Goal: Find specific page/section: Find specific page/section

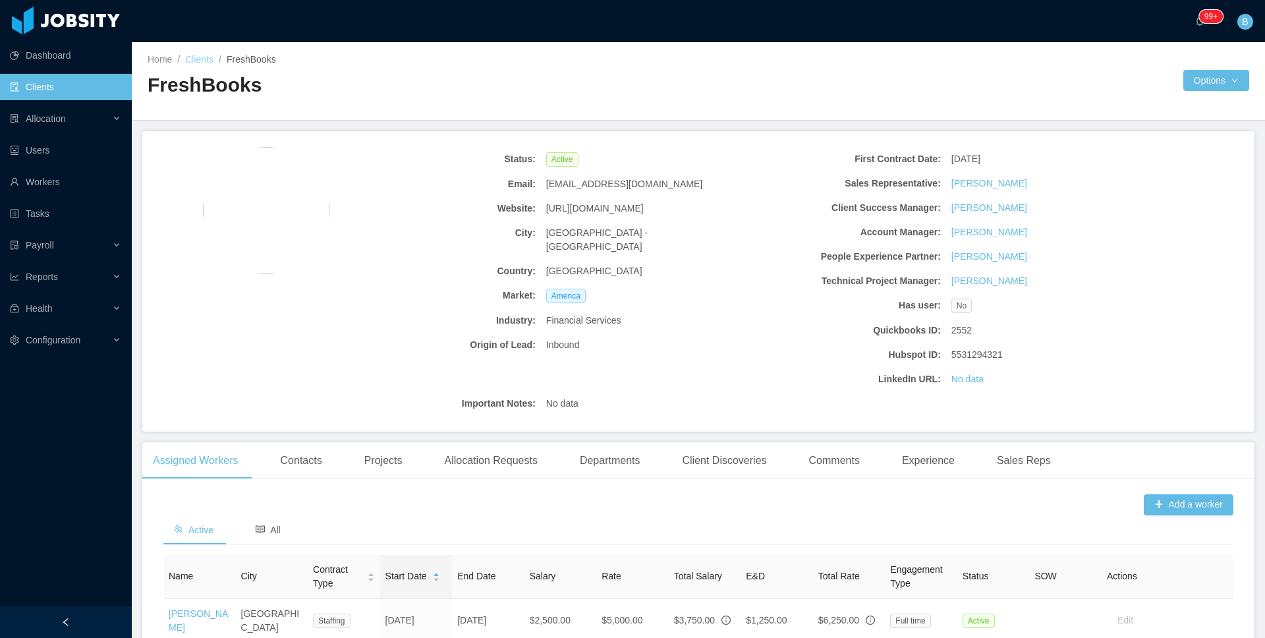
click at [209, 59] on link "Clients" at bounding box center [199, 59] width 28 height 11
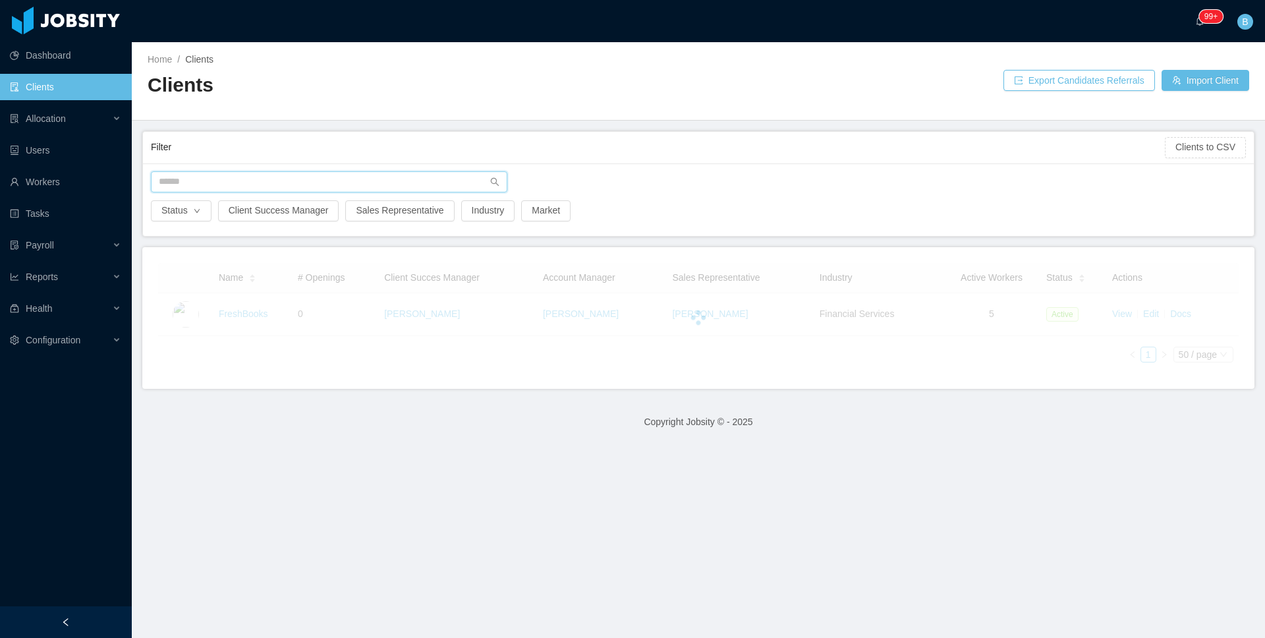
click at [285, 175] on input "text" at bounding box center [329, 181] width 356 height 21
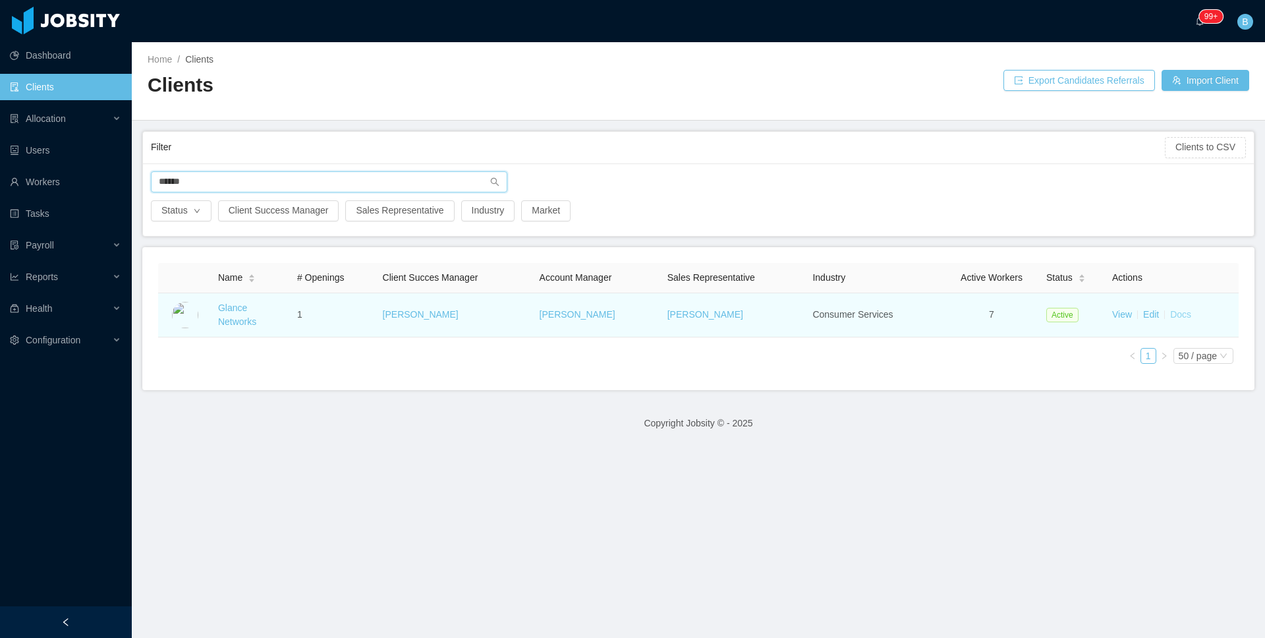
type input "******"
click at [1170, 312] on link "Docs" at bounding box center [1180, 314] width 21 height 11
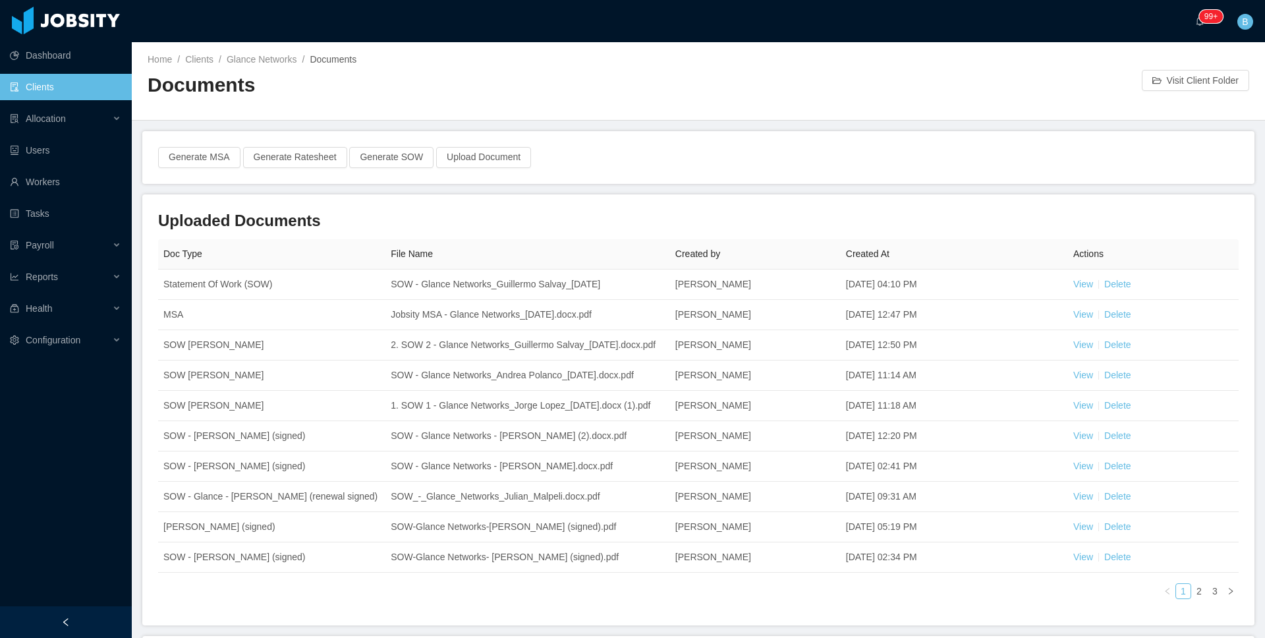
click at [717, 175] on div "Generate MSA Generate Ratesheet Generate SOW Upload Document" at bounding box center [698, 157] width 1112 height 53
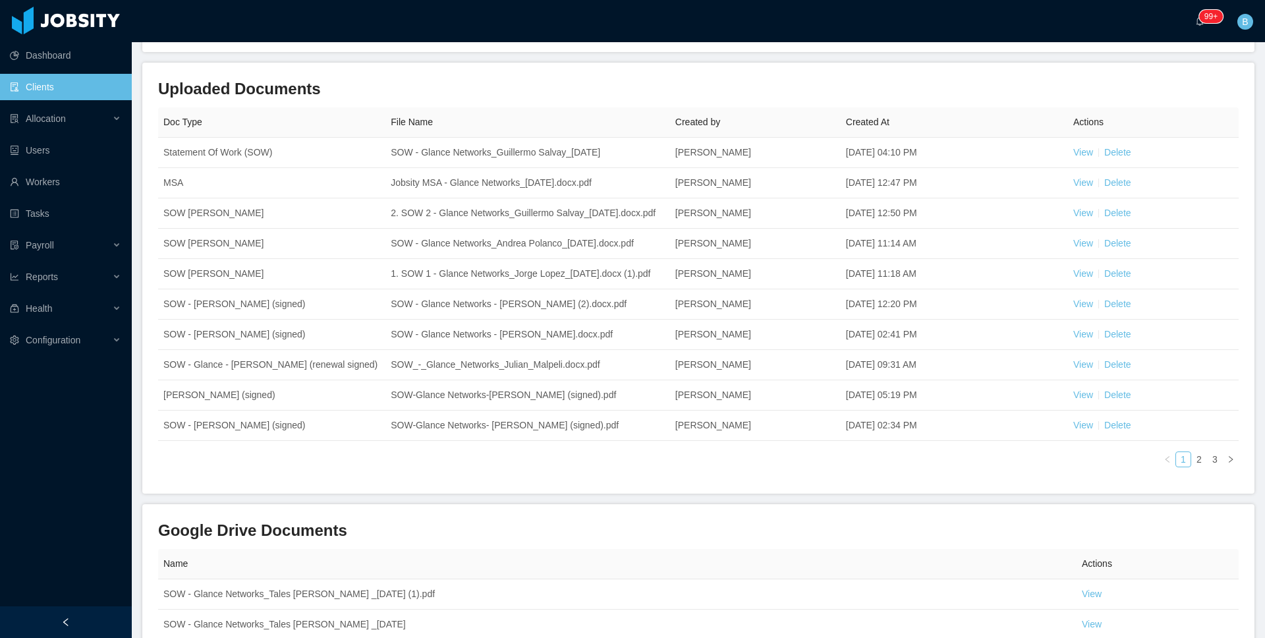
scroll to position [129, 0]
click at [1209, 469] on link "3" at bounding box center [1214, 461] width 14 height 14
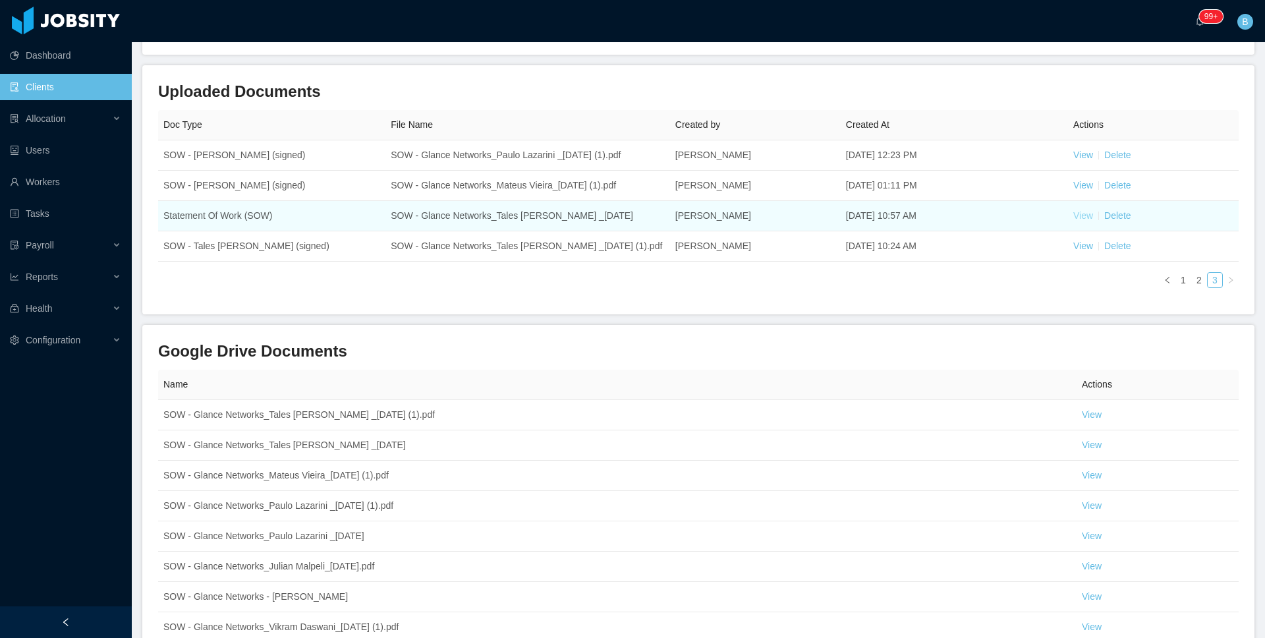
click at [1074, 218] on link "View" at bounding box center [1083, 215] width 20 height 11
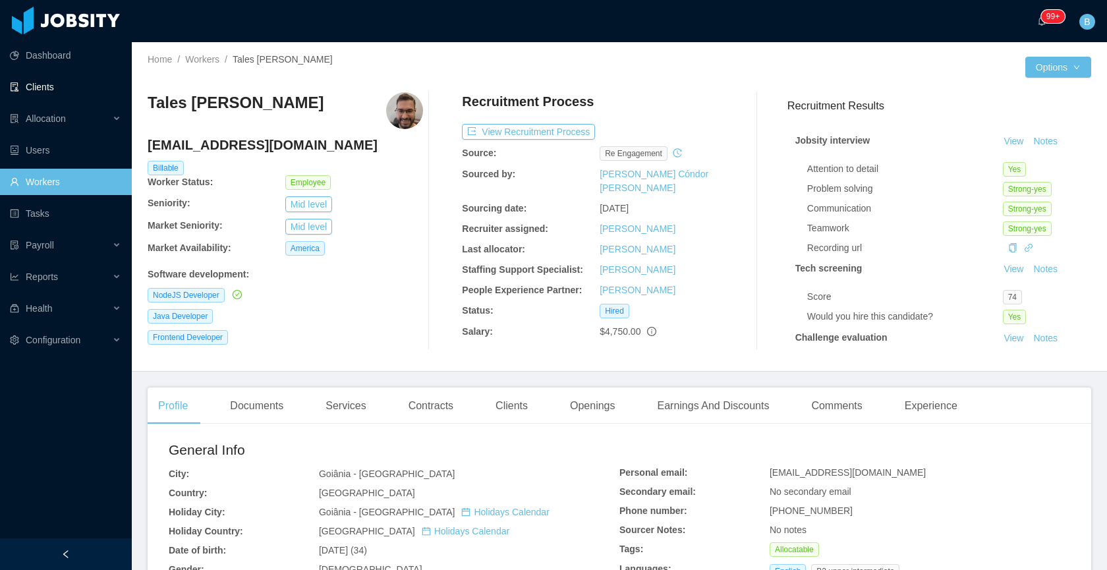
click at [41, 85] on link "Clients" at bounding box center [65, 87] width 111 height 26
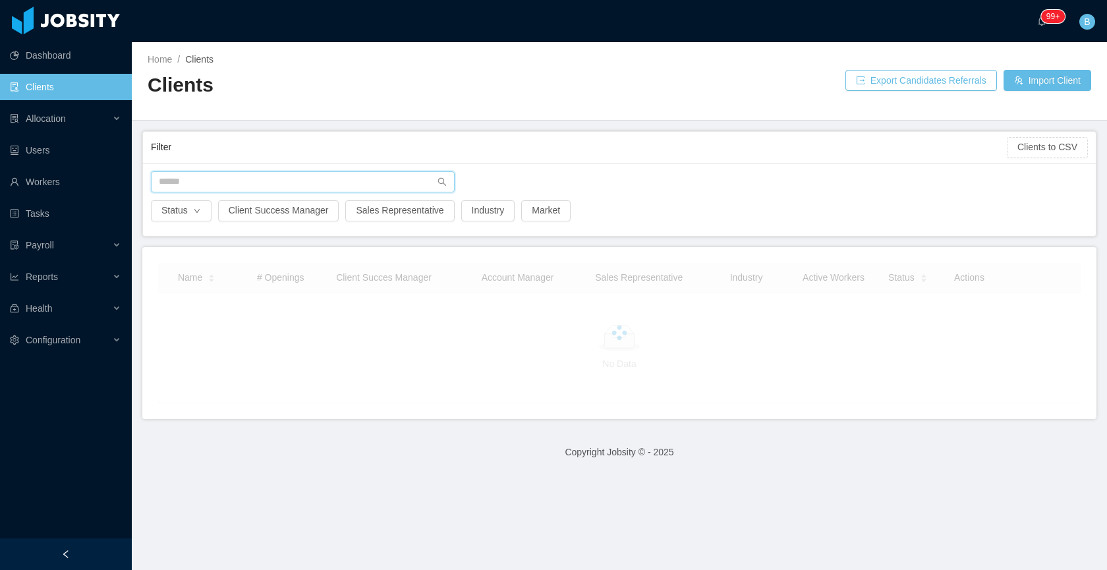
click at [372, 184] on input "text" at bounding box center [303, 181] width 304 height 21
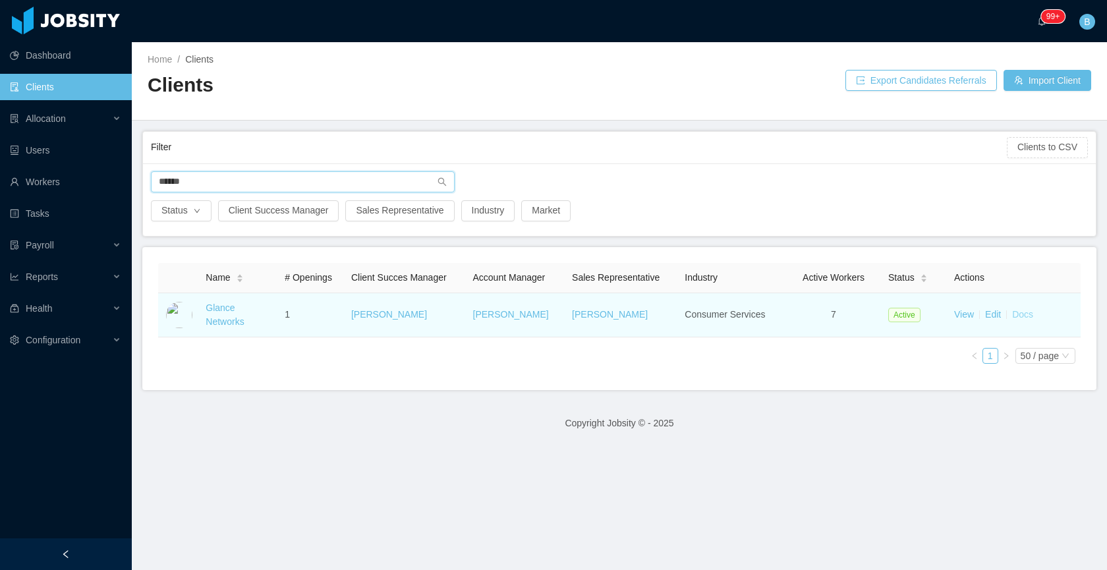
type input "******"
click at [1016, 316] on link "Docs" at bounding box center [1022, 314] width 21 height 11
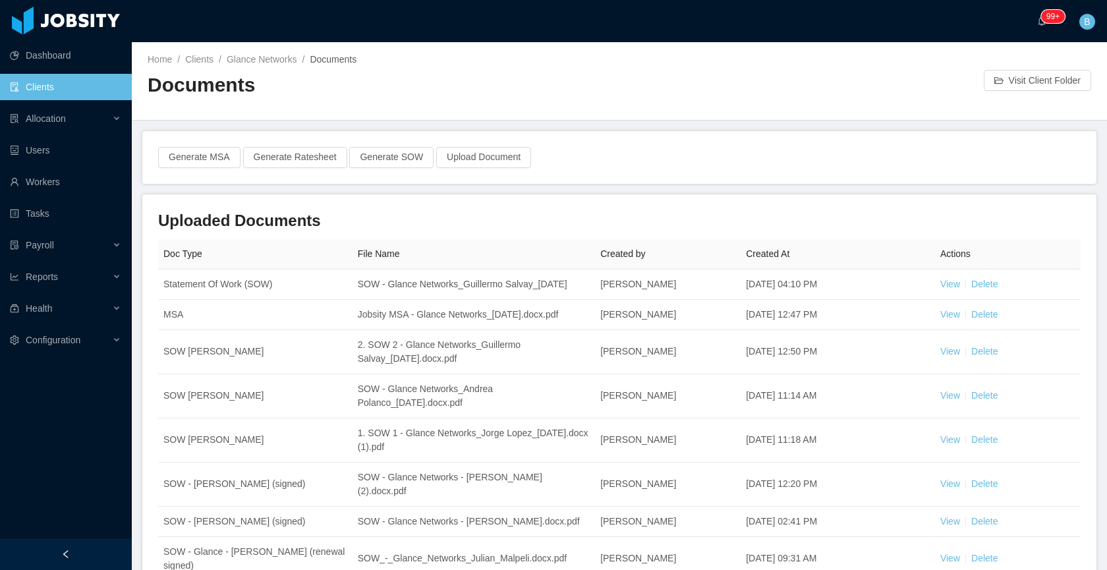
click at [752, 213] on main "Home / Clients / Glance Networks / Documents / Documents Visit Client Folder Ge…" at bounding box center [619, 306] width 975 height 528
click at [765, 177] on div "Generate MSA Generate Ratesheet Generate SOW Upload Document" at bounding box center [619, 157] width 954 height 53
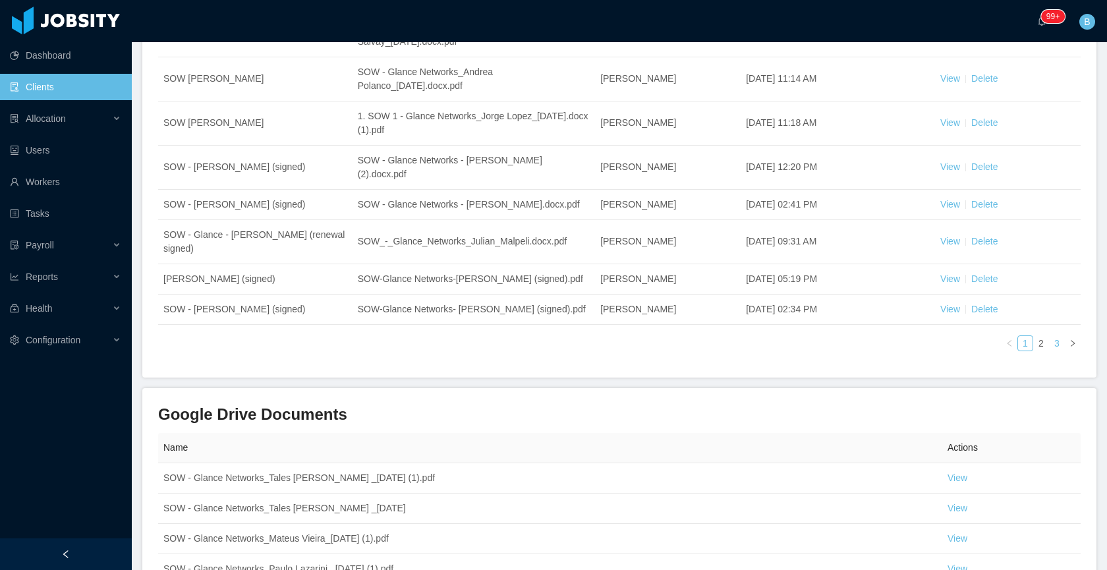
scroll to position [316, 0]
click at [1049, 351] on link "3" at bounding box center [1056, 344] width 14 height 14
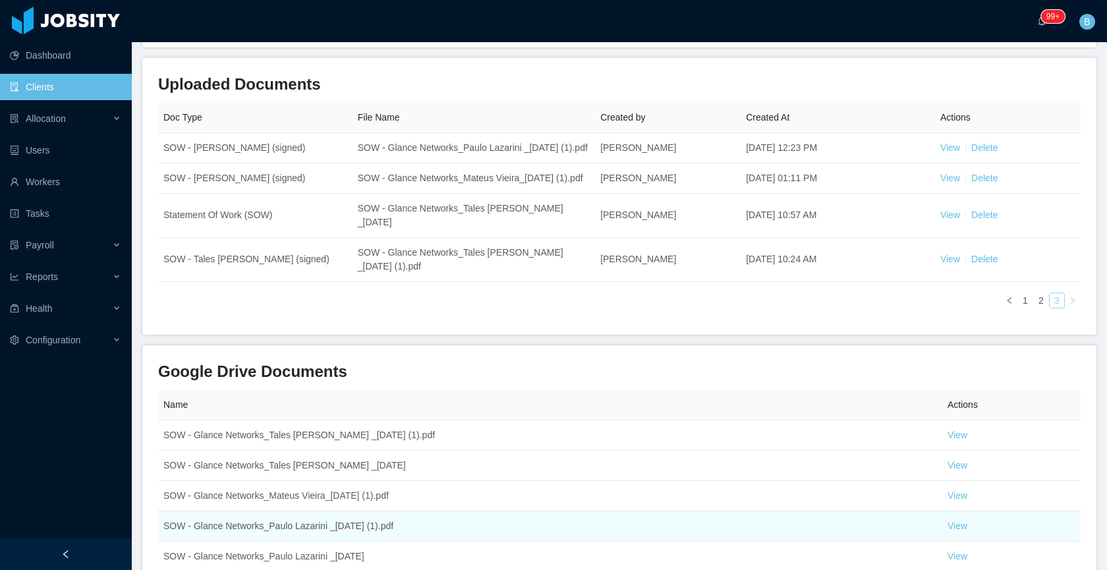
scroll to position [135, 0]
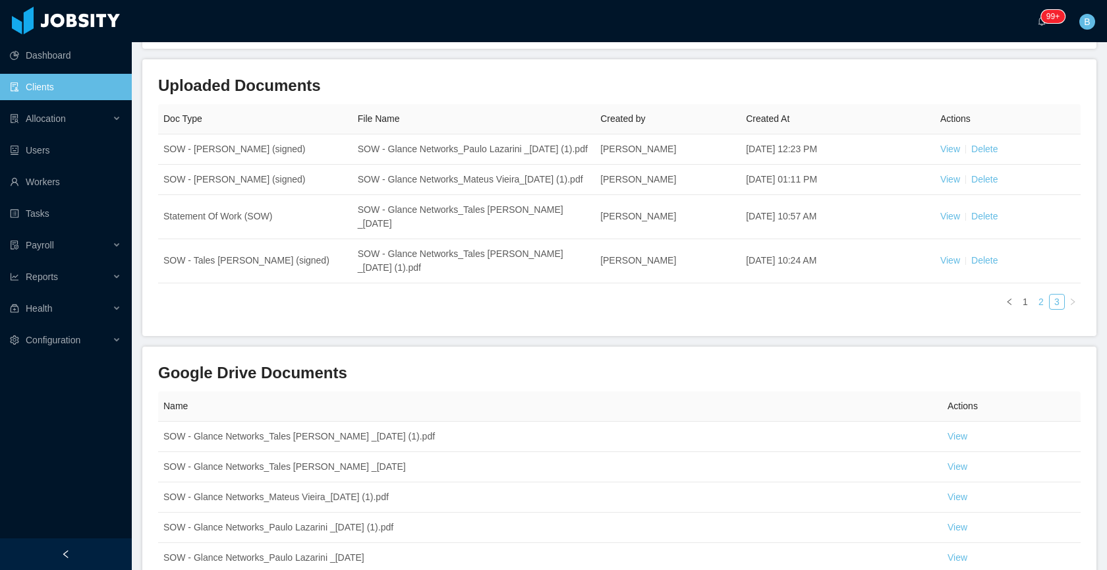
click at [1033, 309] on link "2" at bounding box center [1040, 301] width 14 height 14
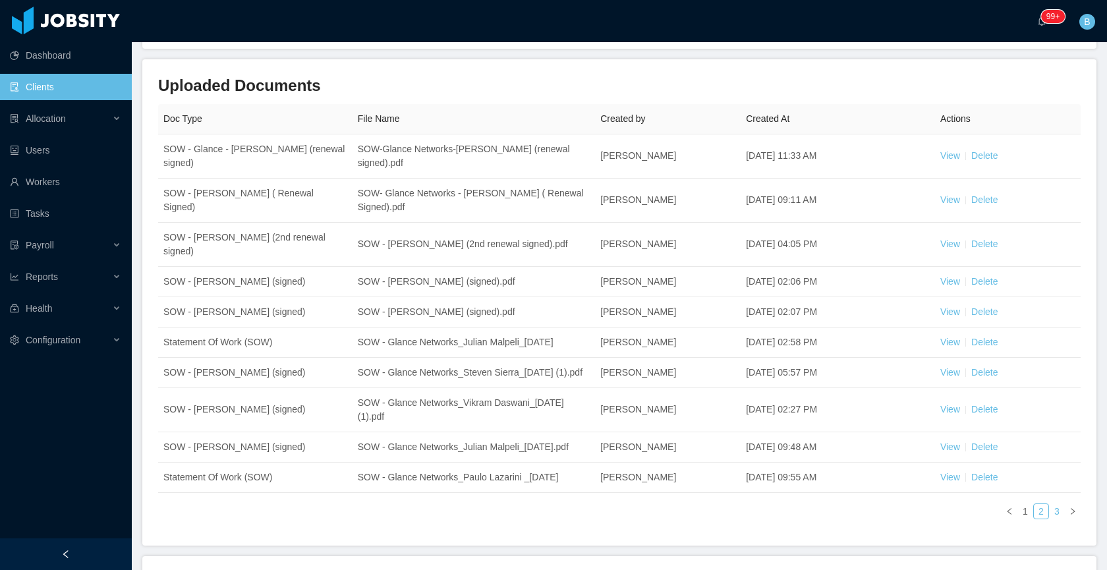
click at [1049, 518] on link "3" at bounding box center [1056, 511] width 14 height 14
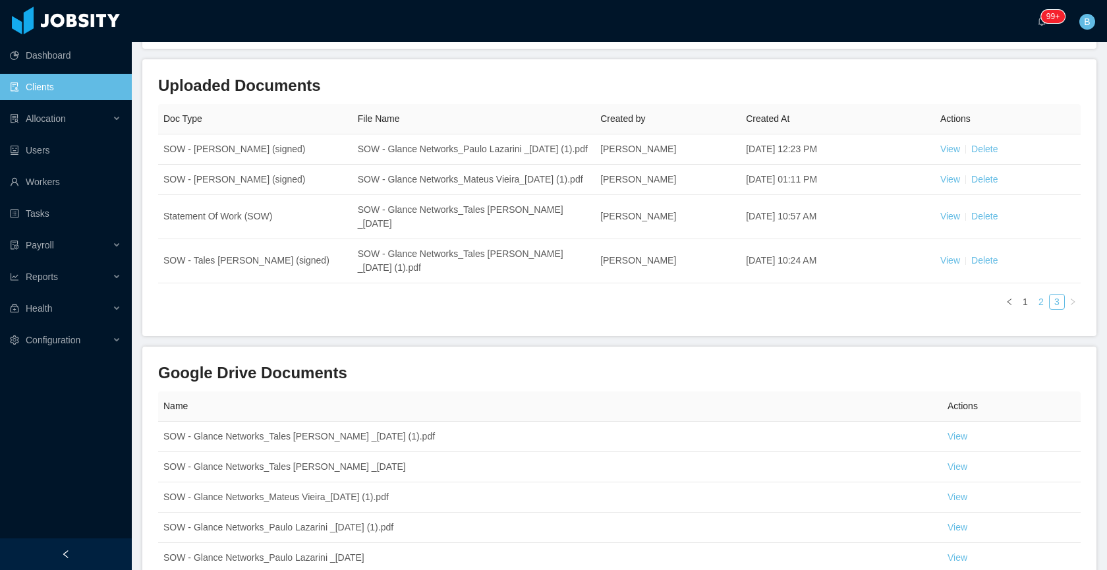
click at [1033, 309] on link "2" at bounding box center [1040, 301] width 14 height 14
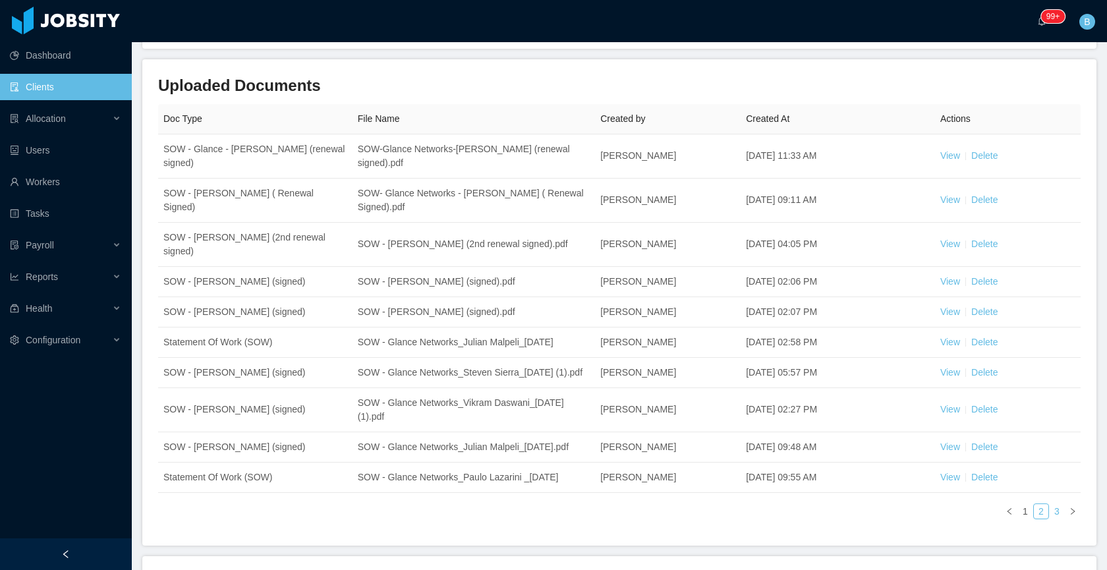
click at [1049, 518] on link "3" at bounding box center [1056, 511] width 14 height 14
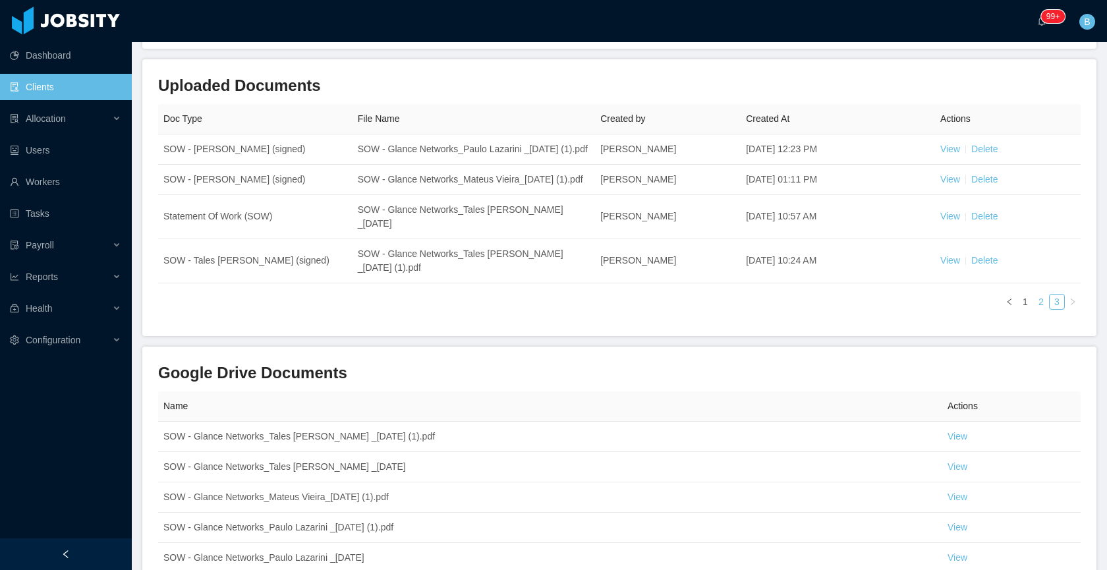
click at [1033, 309] on link "2" at bounding box center [1040, 301] width 14 height 14
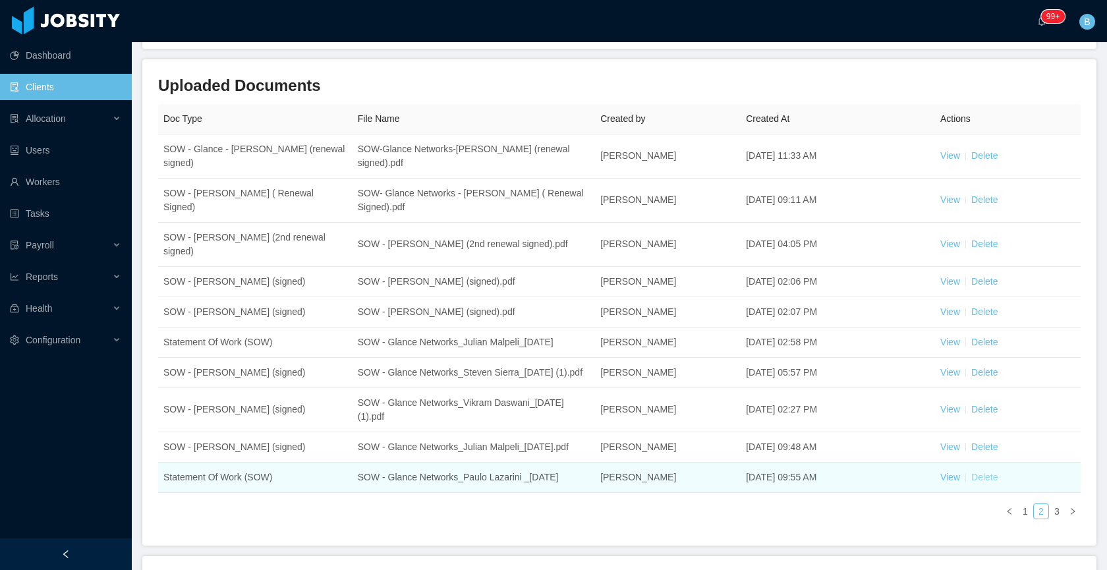
click at [973, 482] on link "Delete" at bounding box center [984, 477] width 26 height 11
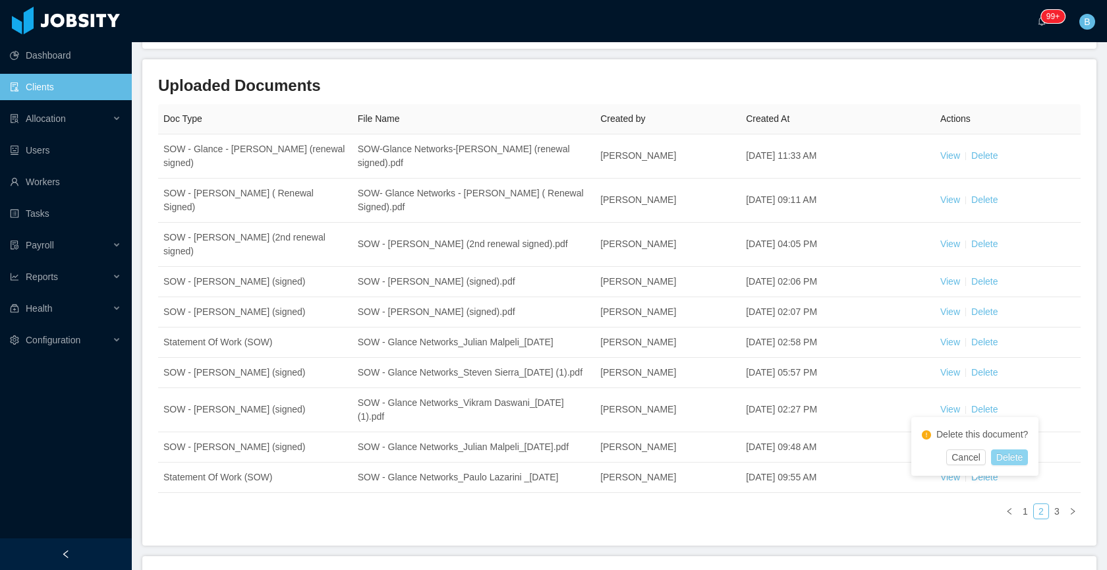
click at [1009, 453] on button "Delete" at bounding box center [1009, 457] width 37 height 16
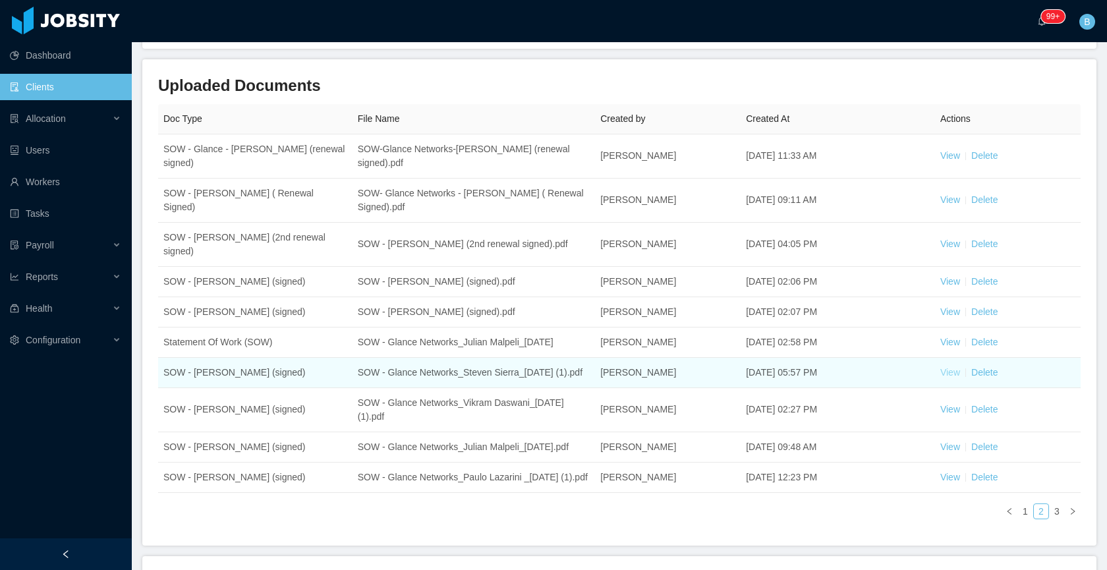
click at [940, 367] on link "View" at bounding box center [950, 372] width 20 height 11
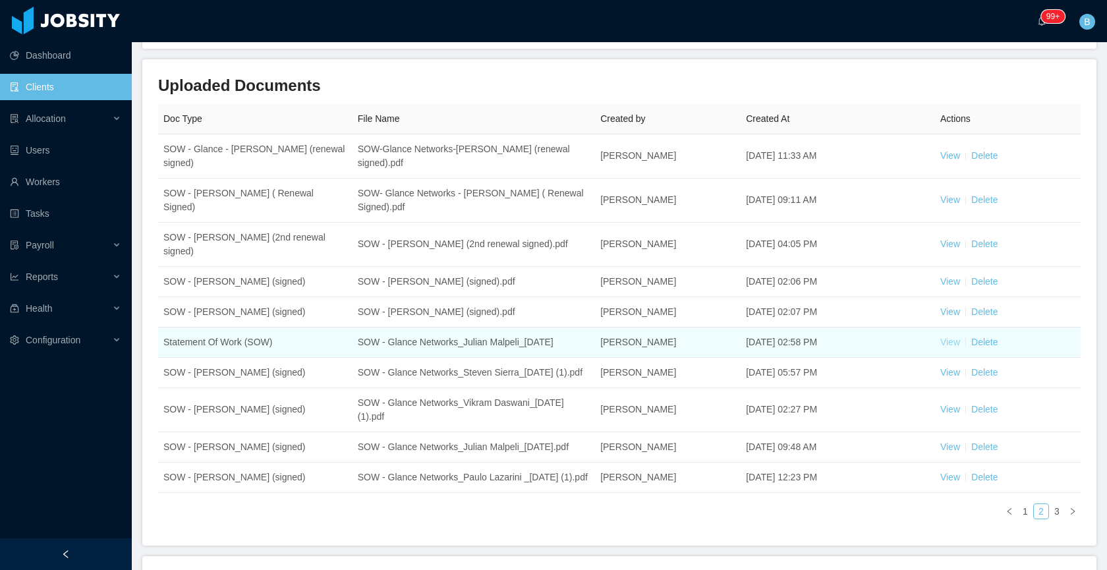
click at [940, 337] on link "View" at bounding box center [950, 342] width 20 height 11
click at [978, 337] on link "Delete" at bounding box center [984, 342] width 26 height 11
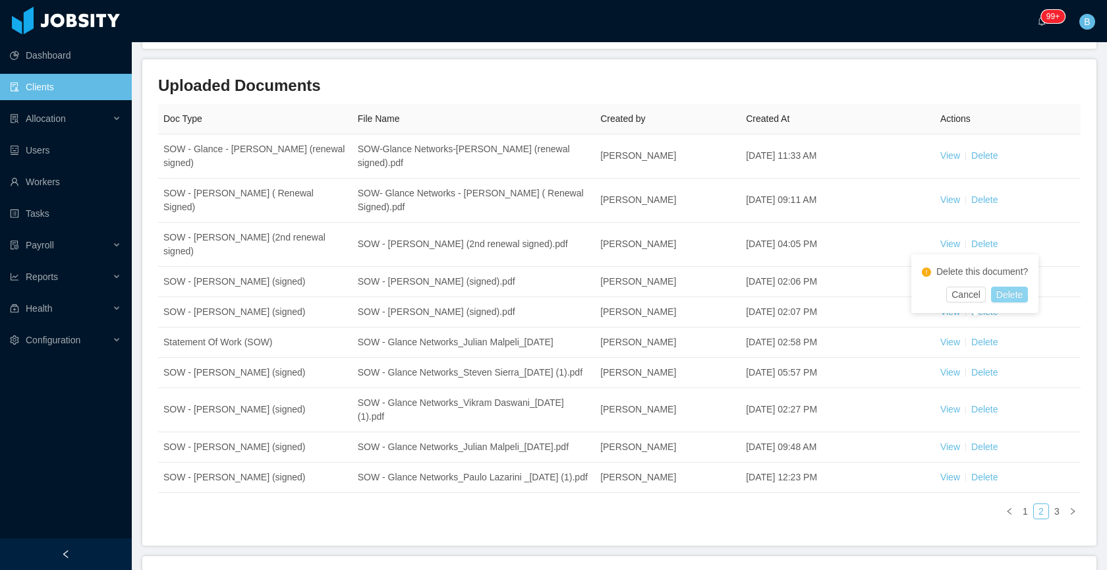
click at [1017, 292] on button "Delete" at bounding box center [1009, 295] width 37 height 16
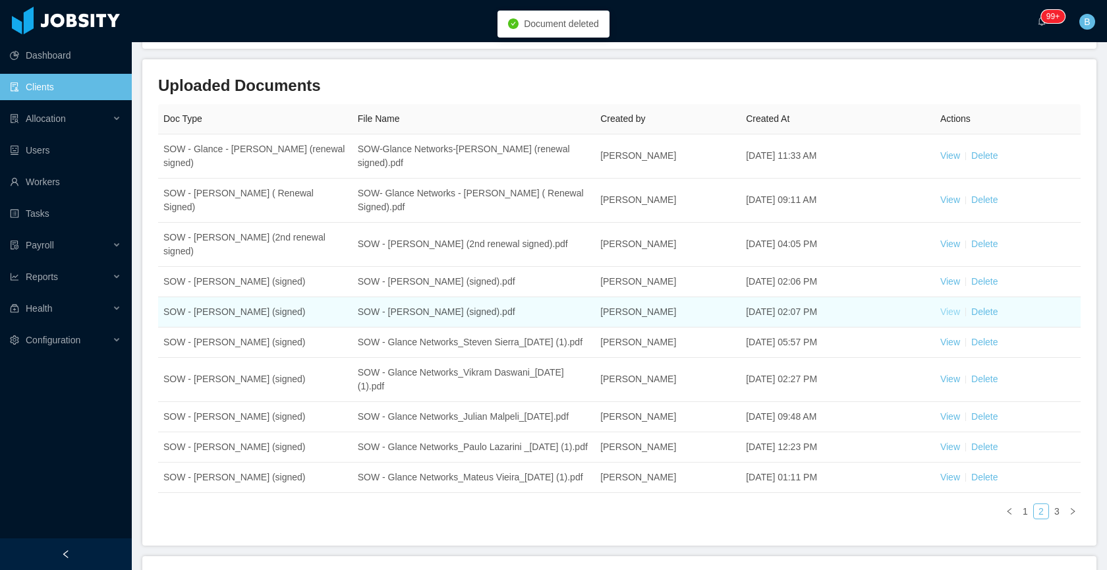
click at [940, 306] on link "View" at bounding box center [950, 311] width 20 height 11
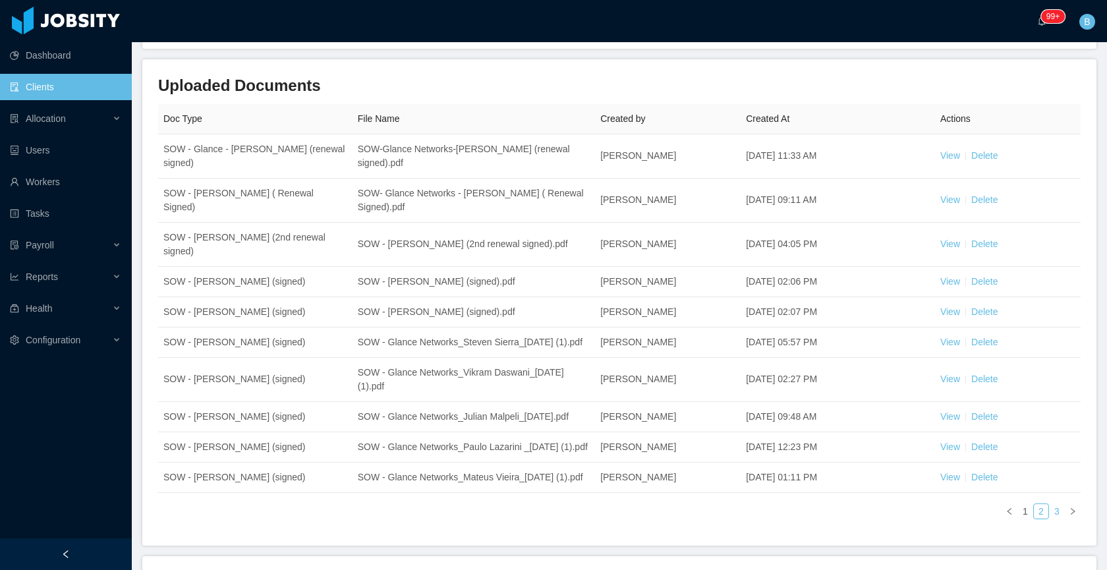
click at [1049, 518] on link "3" at bounding box center [1056, 511] width 14 height 14
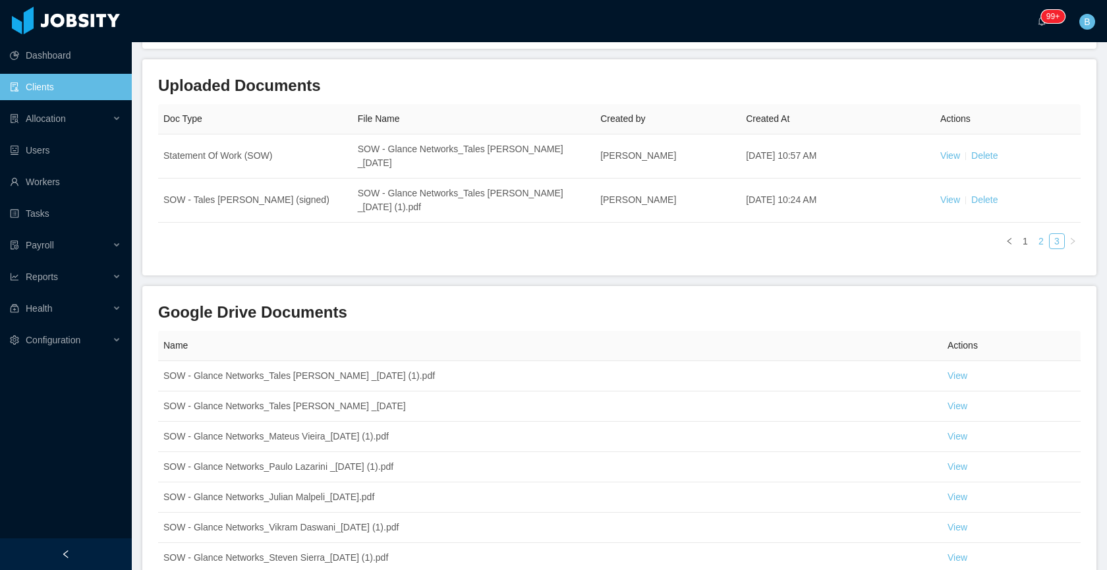
click at [1033, 240] on link "2" at bounding box center [1040, 241] width 14 height 14
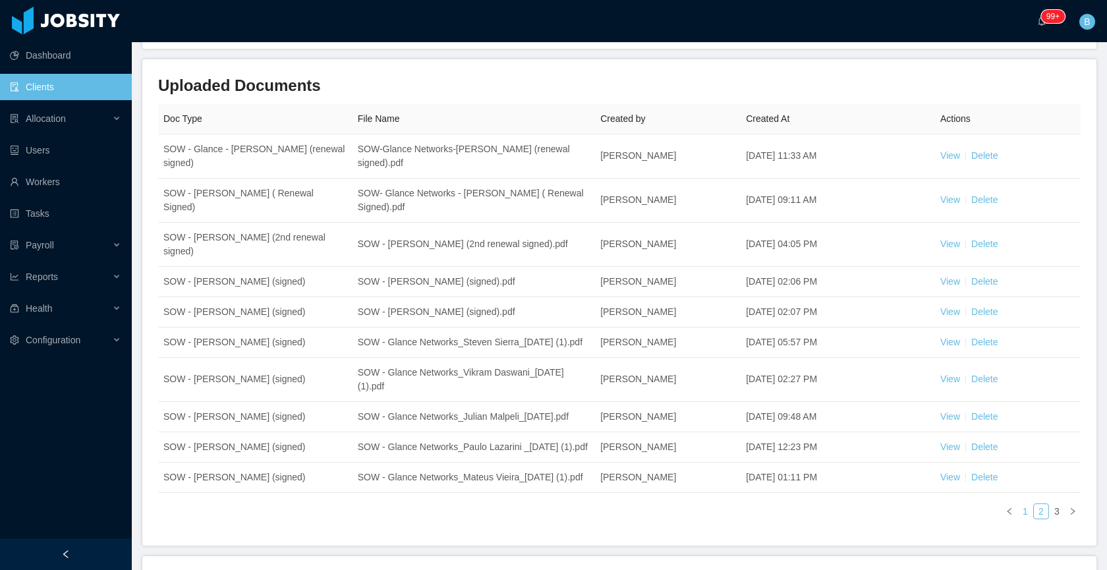
click at [1018, 518] on link "1" at bounding box center [1025, 511] width 14 height 14
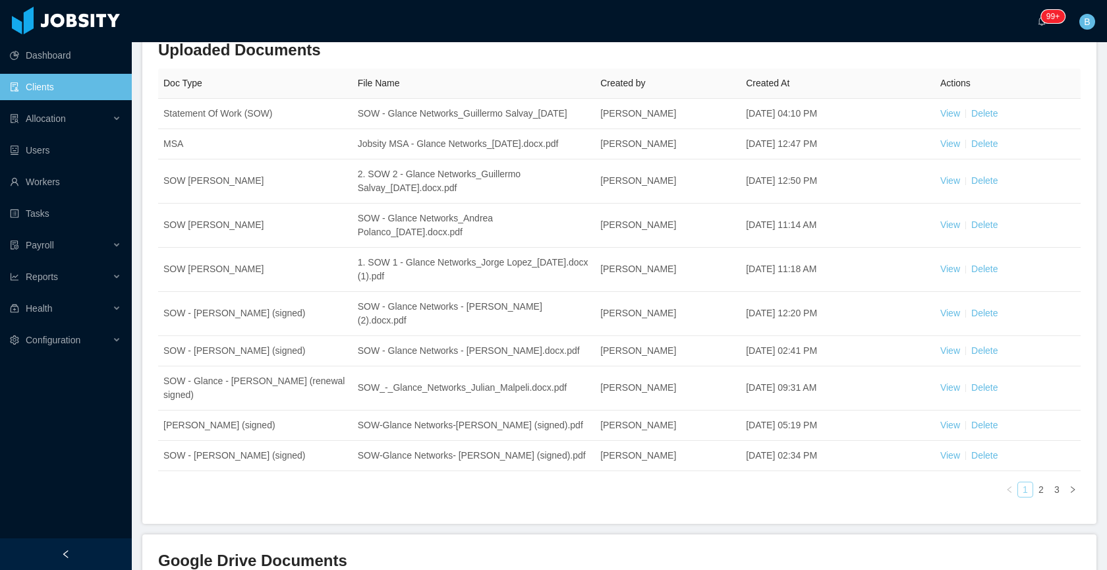
scroll to position [175, 0]
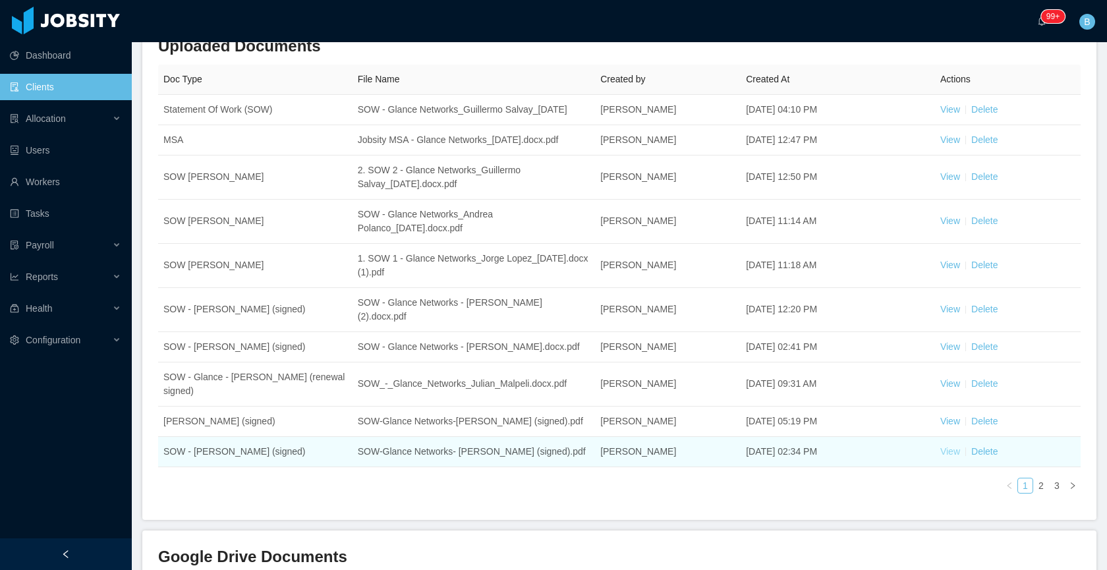
click at [945, 456] on link "View" at bounding box center [950, 451] width 20 height 11
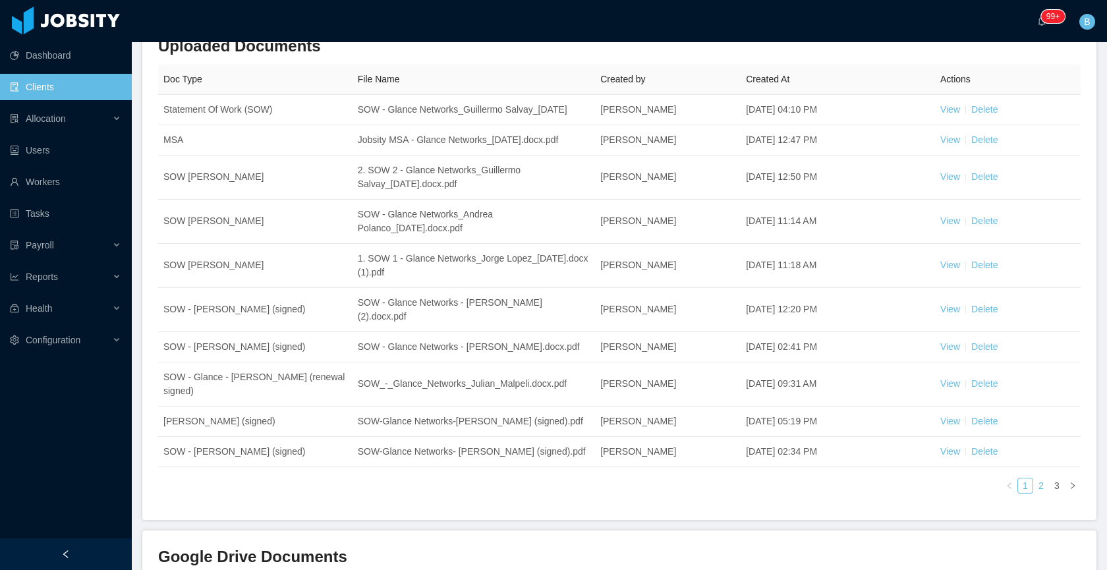
click at [1033, 493] on link "2" at bounding box center [1040, 485] width 14 height 14
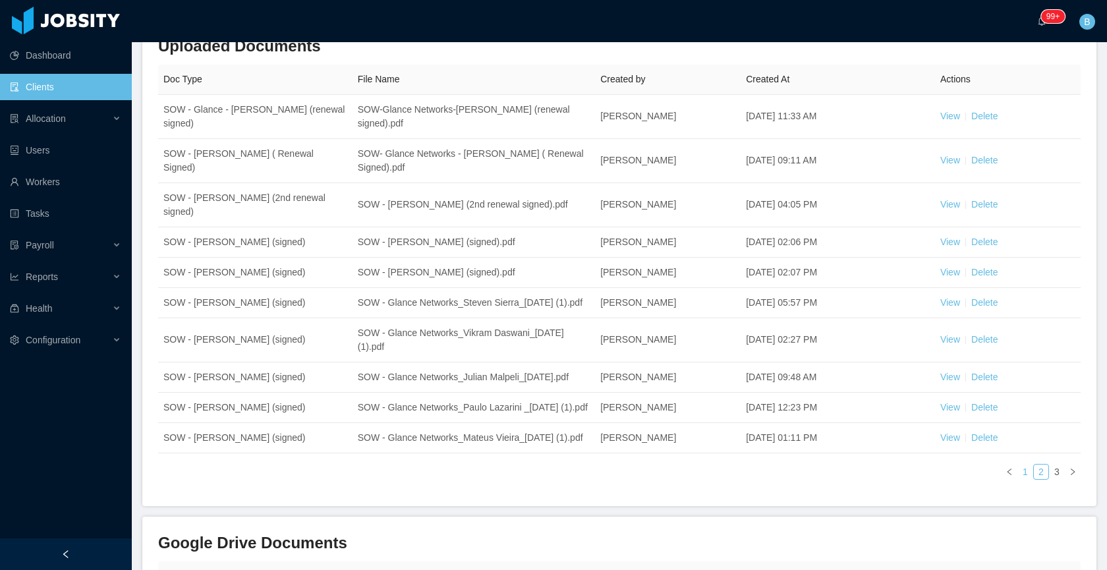
click at [1018, 479] on link "1" at bounding box center [1025, 471] width 14 height 14
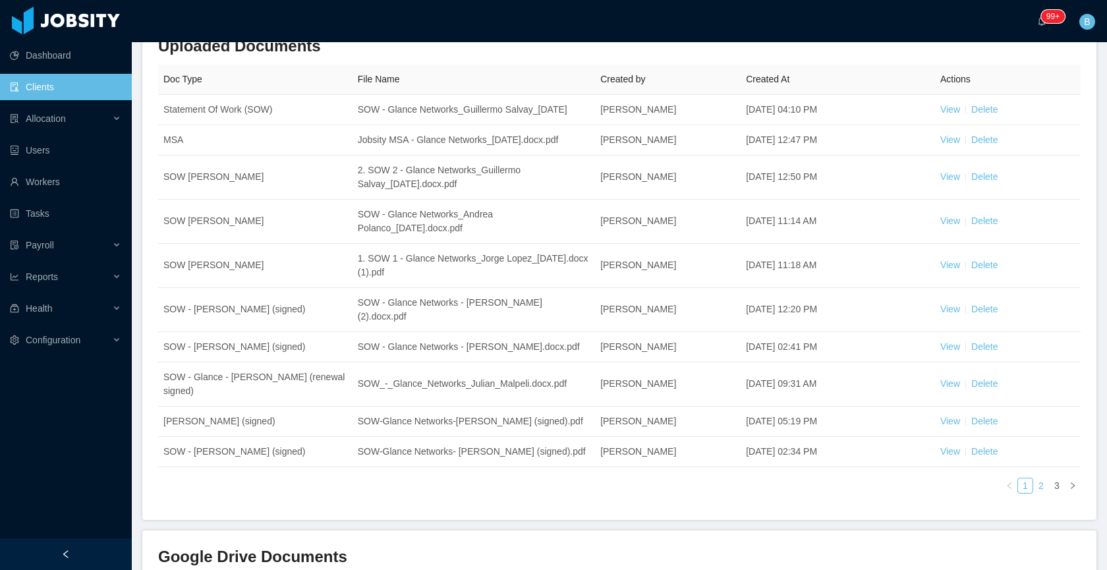
click at [1033, 493] on link "2" at bounding box center [1040, 485] width 14 height 14
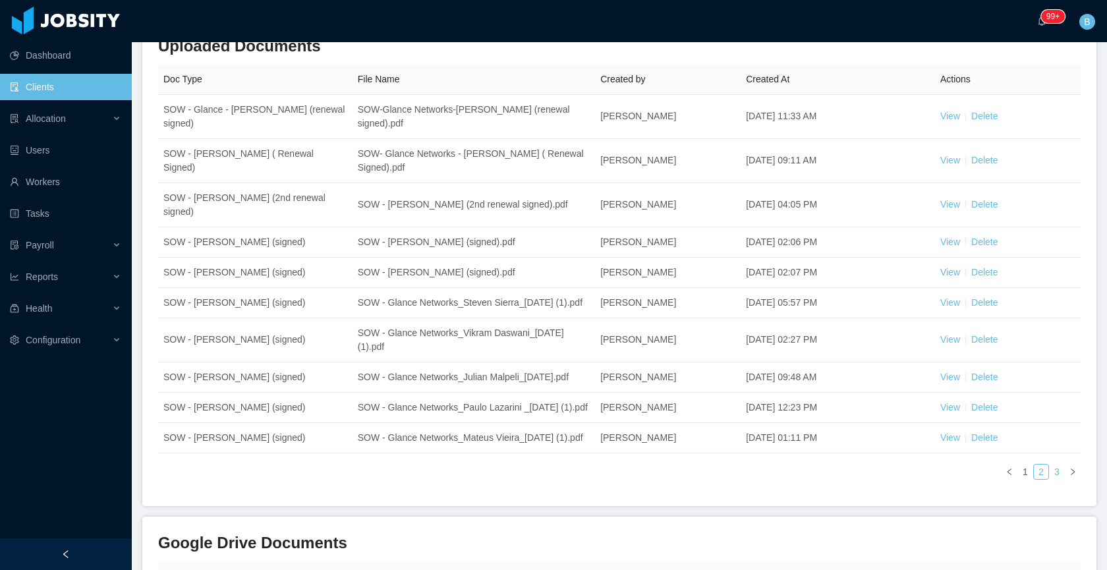
click at [1049, 479] on link "3" at bounding box center [1056, 471] width 14 height 14
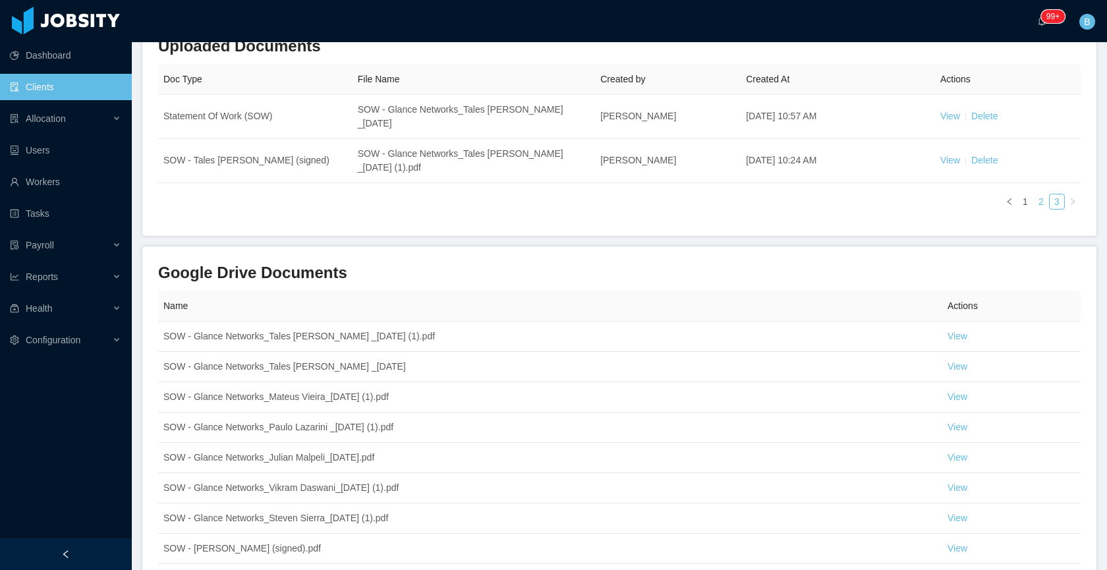
click at [1033, 200] on link "2" at bounding box center [1040, 201] width 14 height 14
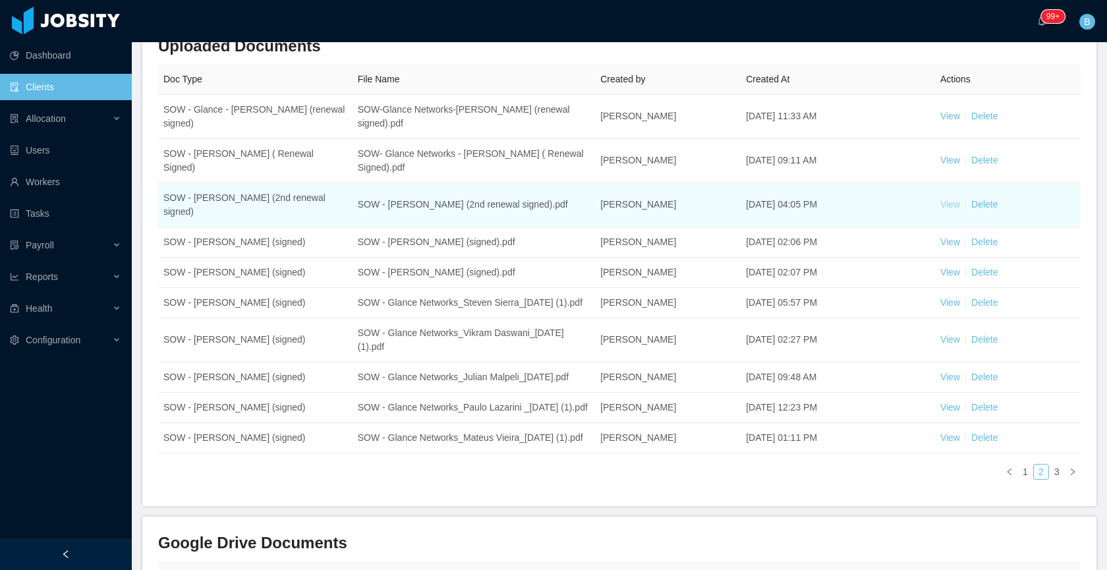
click at [940, 199] on link "View" at bounding box center [950, 204] width 20 height 11
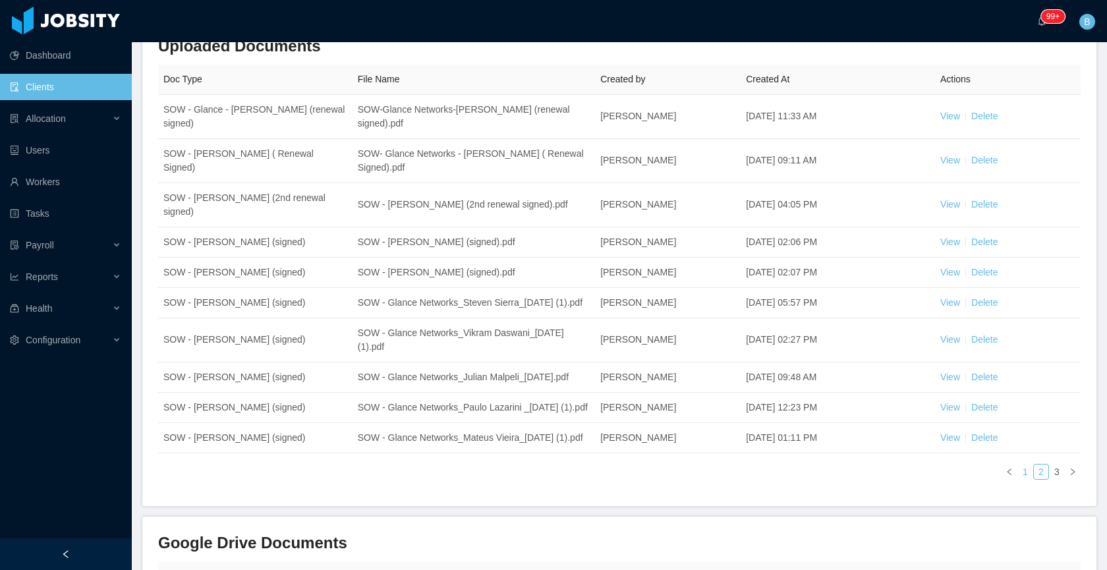
click at [1018, 479] on link "1" at bounding box center [1025, 471] width 14 height 14
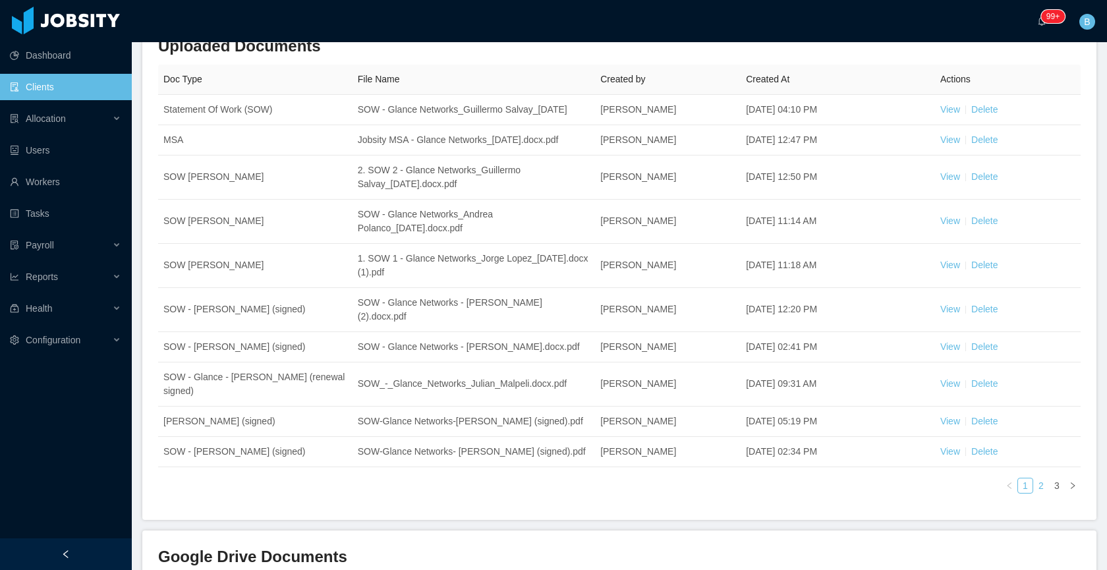
click at [1033, 493] on link "2" at bounding box center [1040, 485] width 14 height 14
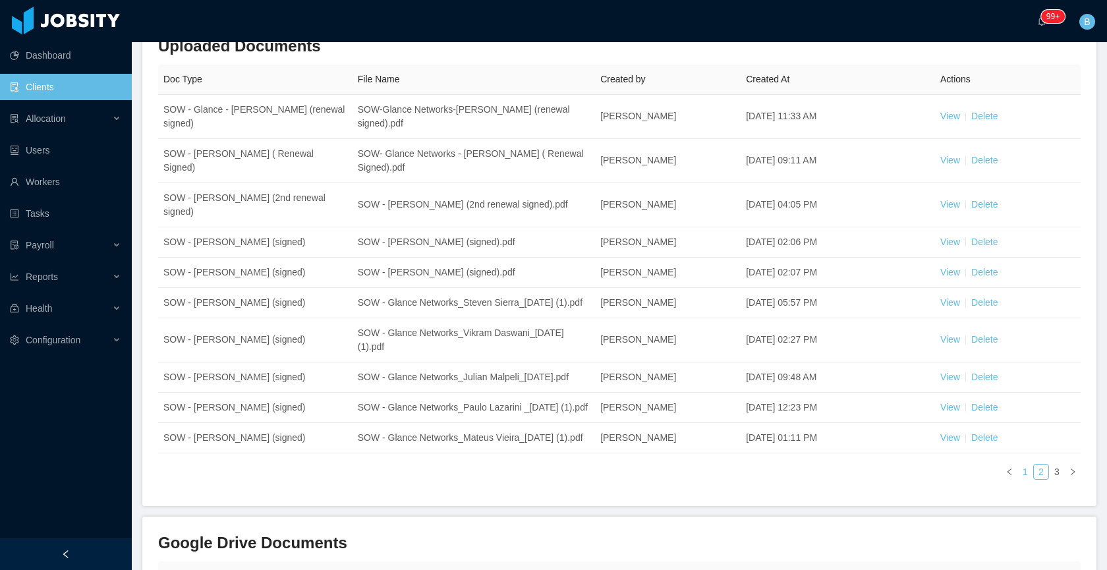
click at [1019, 479] on link "1" at bounding box center [1025, 471] width 14 height 14
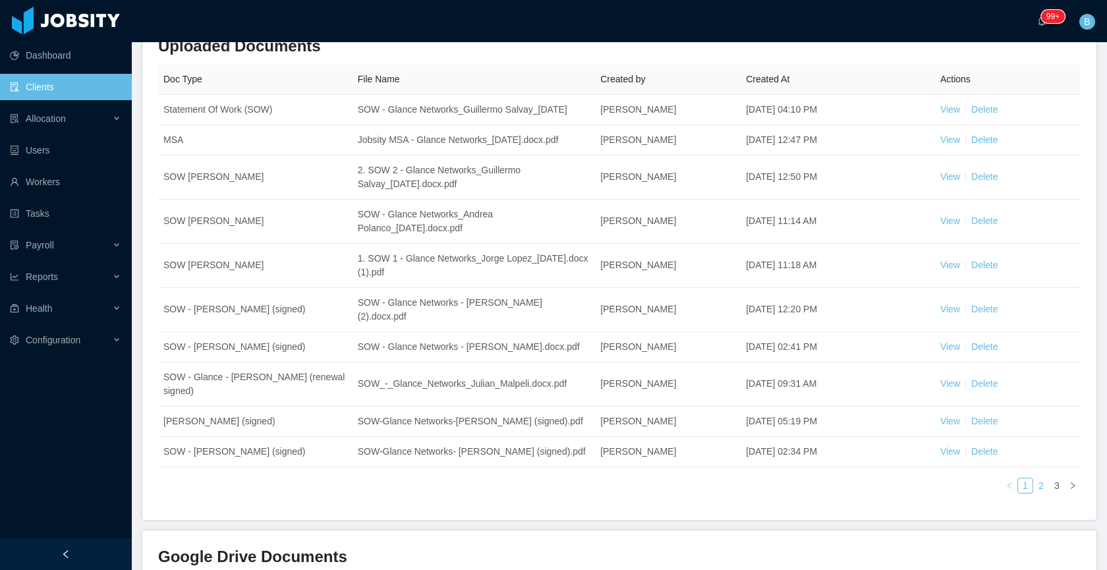
click at [1033, 493] on link "2" at bounding box center [1040, 485] width 14 height 14
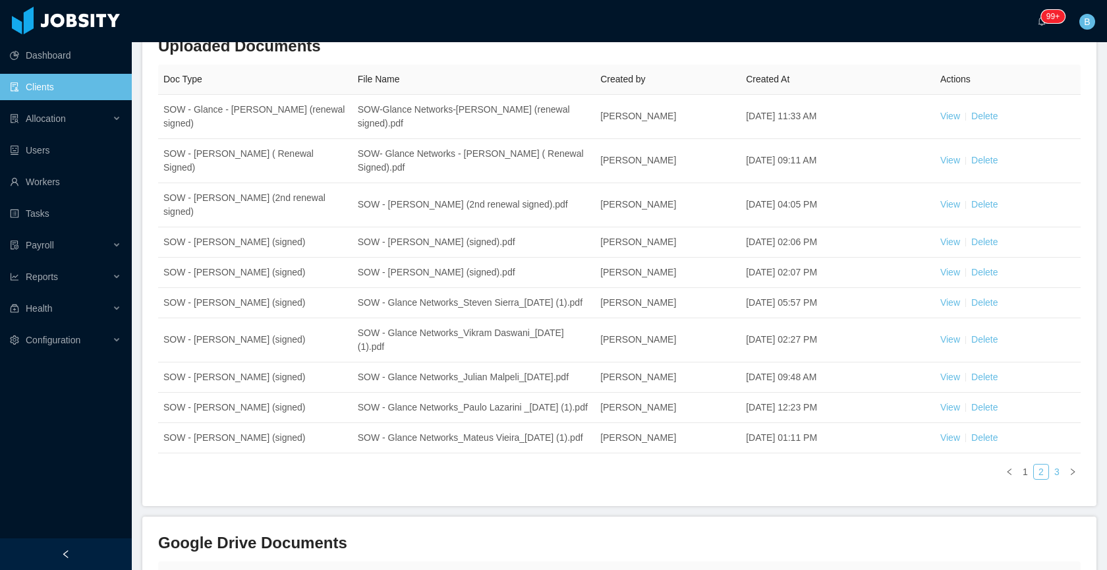
click at [1049, 479] on link "3" at bounding box center [1056, 471] width 14 height 14
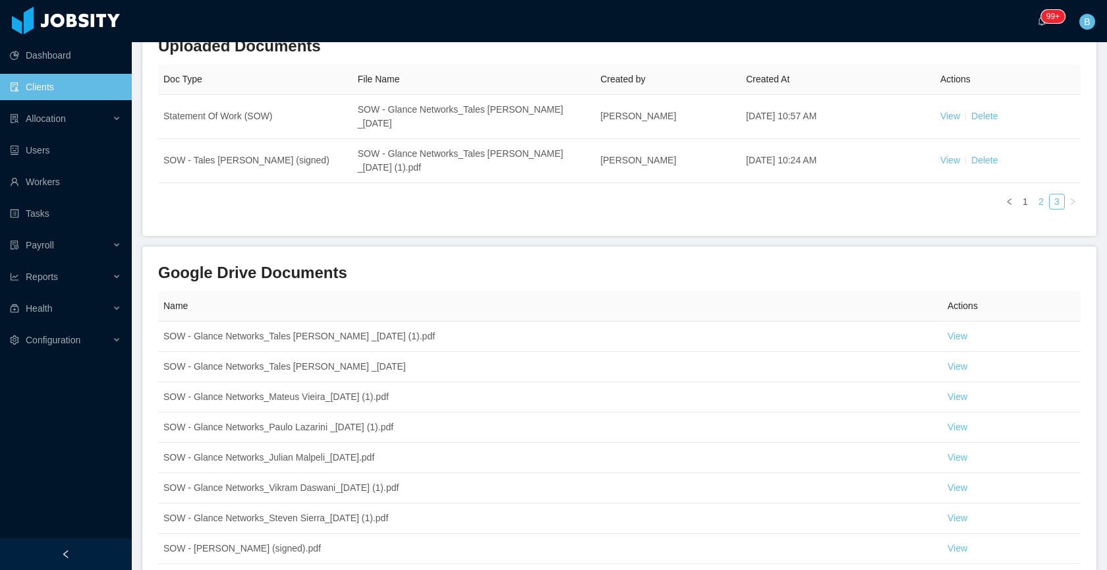
click at [1033, 195] on li "2" at bounding box center [1041, 202] width 16 height 16
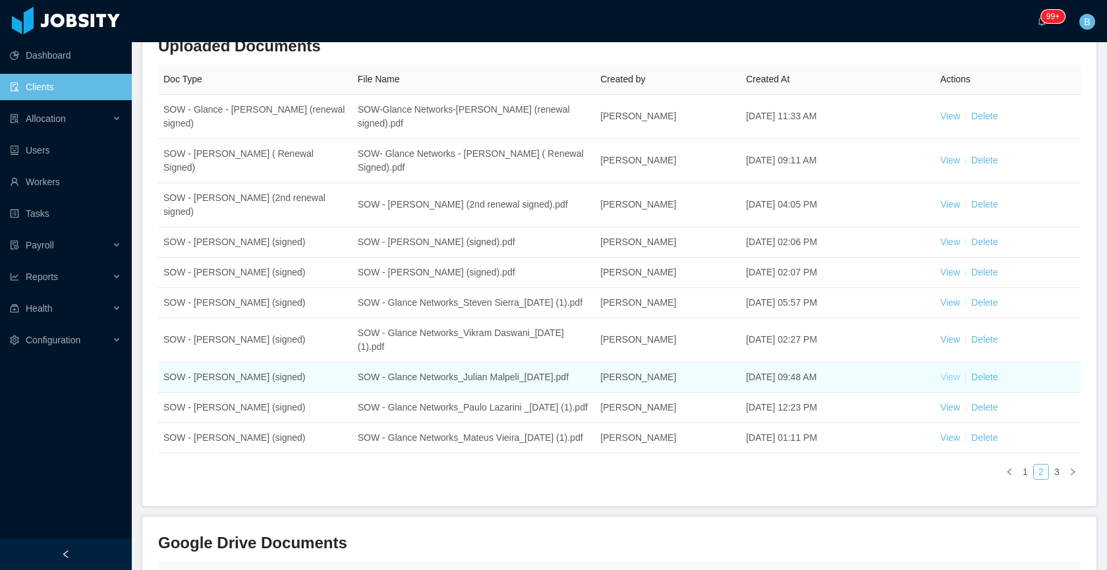
click at [949, 381] on link "View" at bounding box center [950, 377] width 20 height 11
